Goal: Transaction & Acquisition: Book appointment/travel/reservation

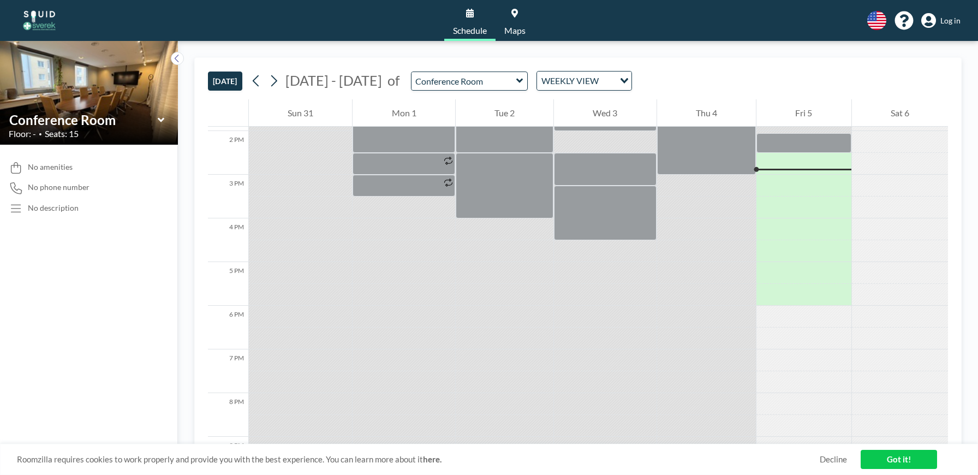
scroll to position [611, 0]
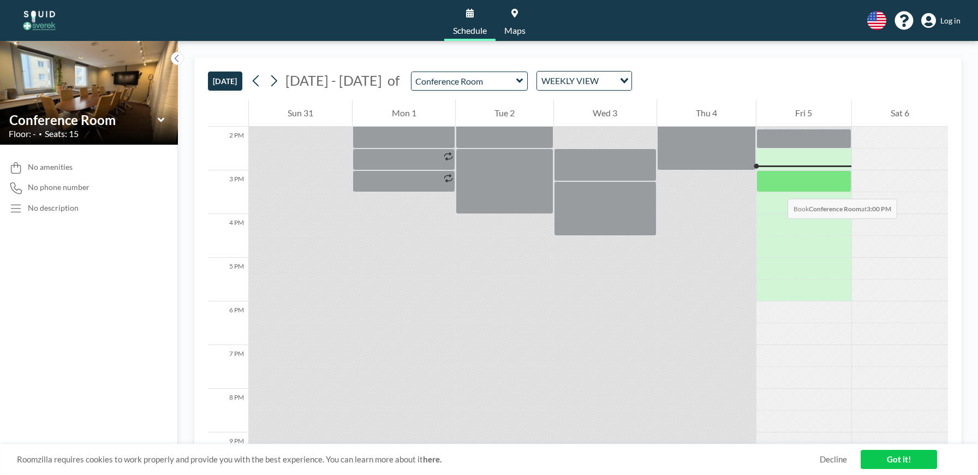
click at [776, 188] on div at bounding box center [803, 181] width 94 height 22
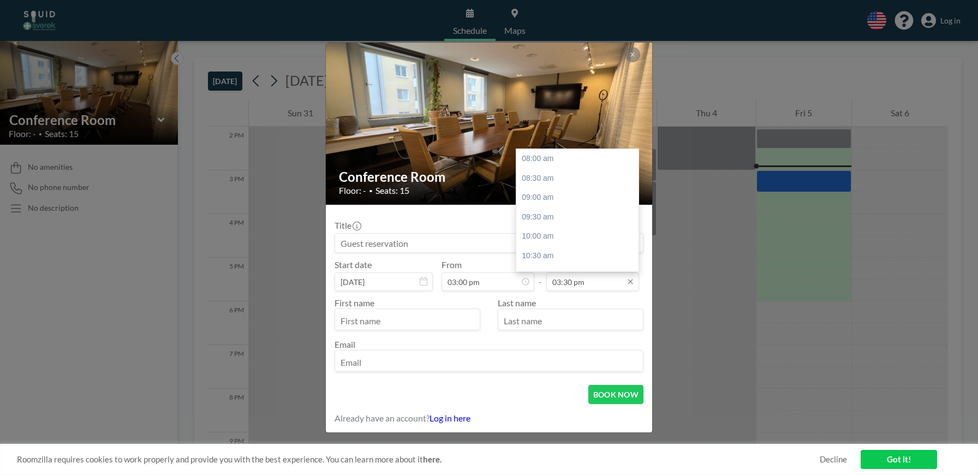
scroll to position [285, 0]
click at [569, 281] on input "03:30 pm" at bounding box center [592, 281] width 93 height 19
click at [559, 188] on div "04:00 pm" at bounding box center [577, 185] width 122 height 20
type input "04:00 pm"
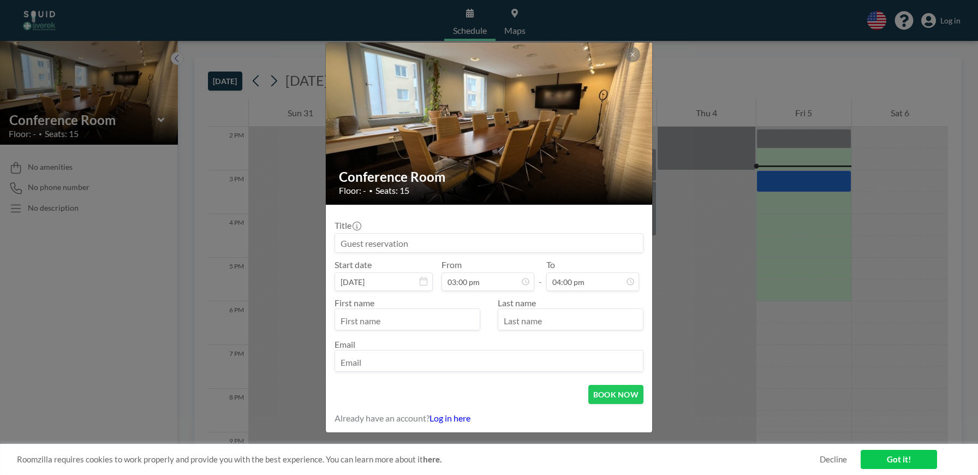
click at [470, 241] on input at bounding box center [489, 242] width 308 height 19
click at [449, 309] on div at bounding box center [407, 319] width 146 height 22
click at [449, 321] on input "text" at bounding box center [407, 320] width 145 height 19
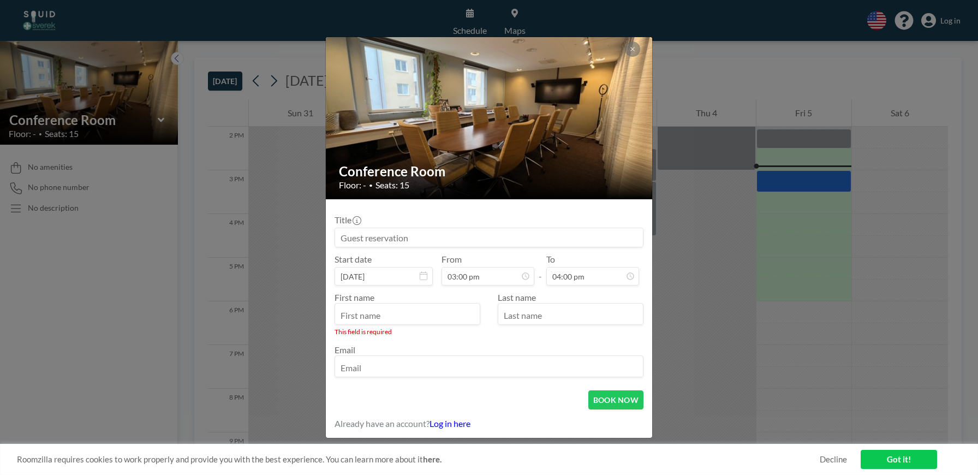
click at [768, 41] on div "Conference Room Floor: - • Seats: 15 Title Start date [DATE] From 03:00 pm - To…" at bounding box center [489, 237] width 978 height 475
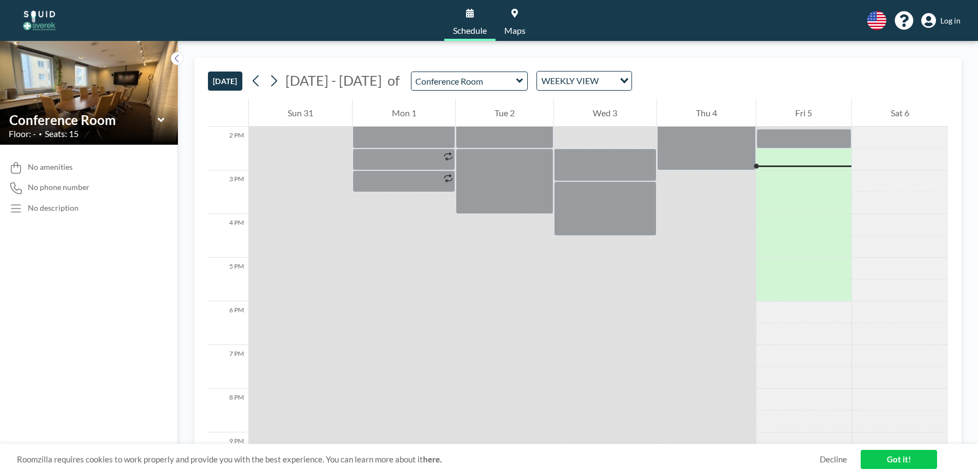
click at [956, 25] on link "Log in" at bounding box center [940, 20] width 39 height 15
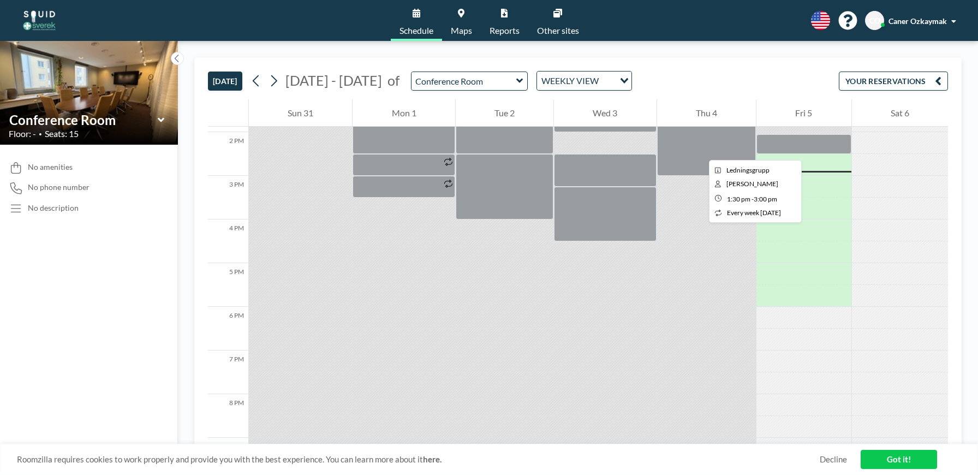
scroll to position [611, 0]
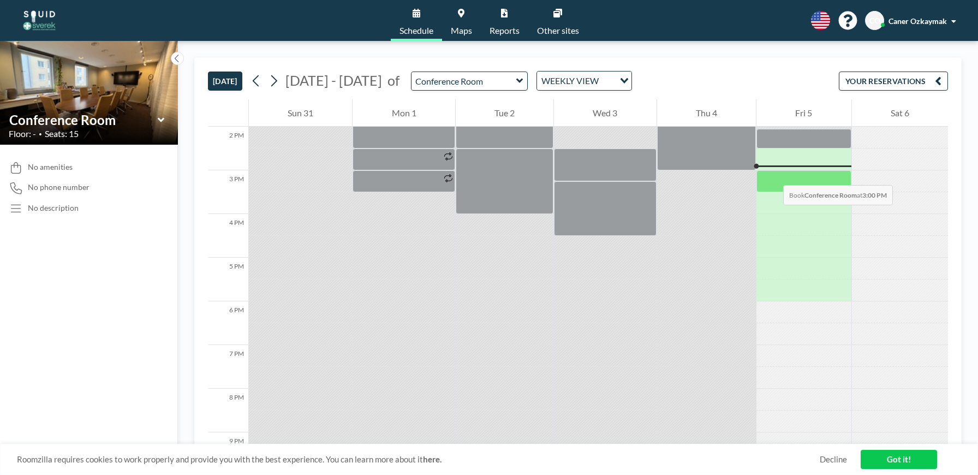
click at [772, 174] on div at bounding box center [803, 181] width 94 height 22
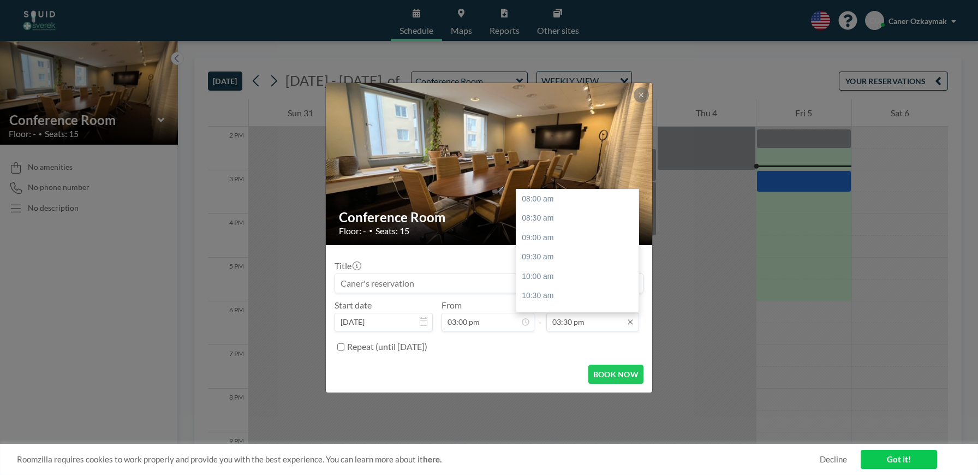
scroll to position [285, 0]
click at [565, 322] on input "03:30 pm" at bounding box center [592, 322] width 93 height 19
click at [564, 227] on div "04:00 pm" at bounding box center [577, 224] width 122 height 20
type input "04:00 pm"
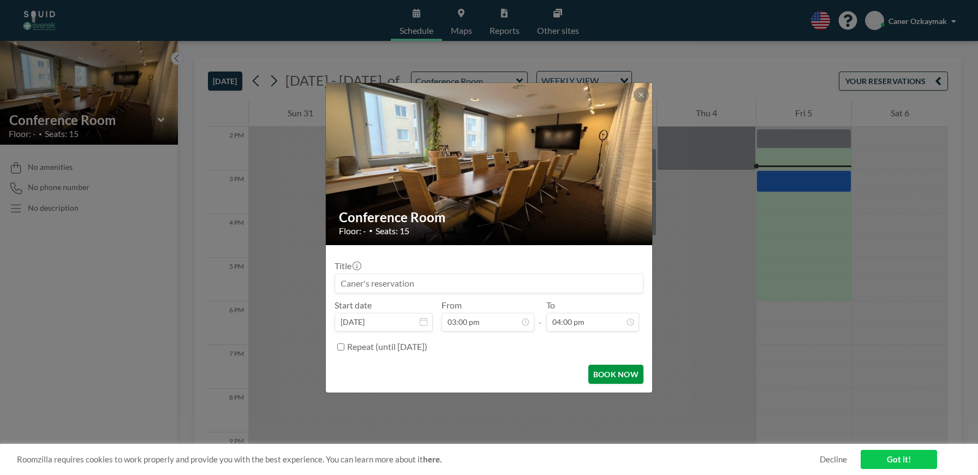
click at [594, 369] on button "BOOK NOW" at bounding box center [615, 373] width 55 height 19
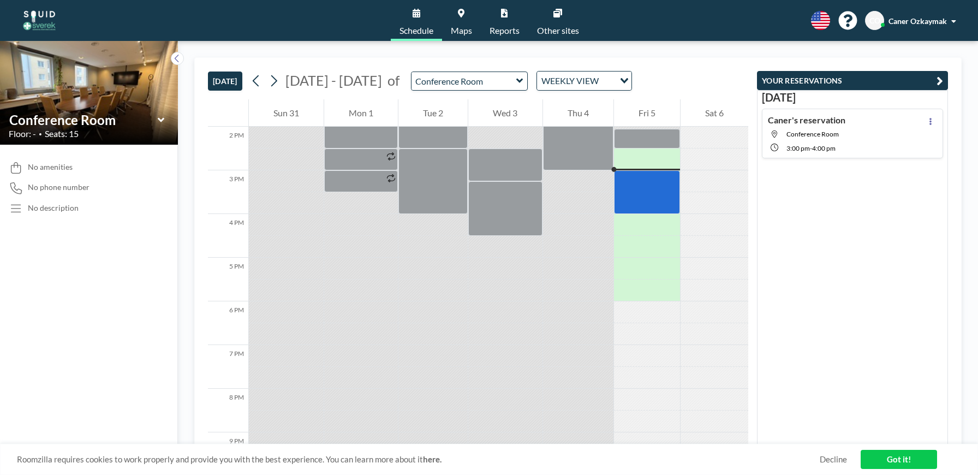
click at [906, 455] on link "Got it!" at bounding box center [898, 458] width 76 height 19
